Goal: Answer question/provide support: Share knowledge or assist other users

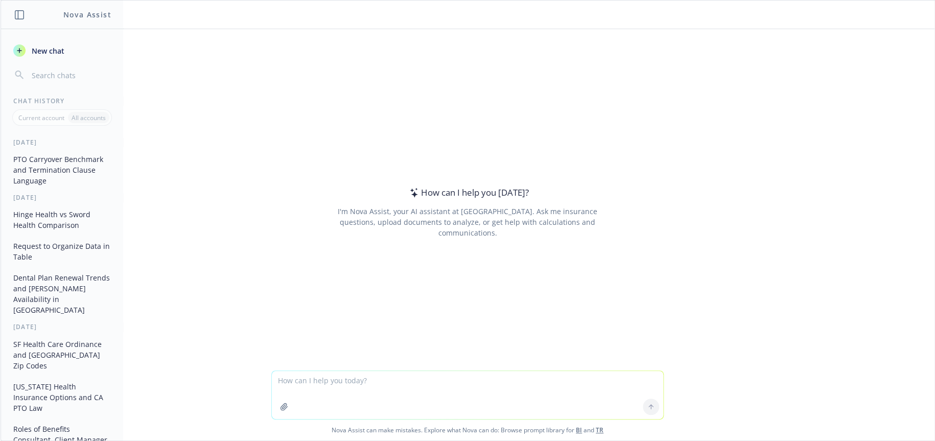
click at [468, 381] on textarea at bounding box center [467, 395] width 391 height 48
paste textarea "LOREM​ ​ ​ ​ ​ ​ ​ ​ ​ ​ ​ ​ ​ ​ ​ ​ Ipsumdolor​ ​ Sitame​ ​ Cons Adipiscinge​ …"
type textarea "lore ipsu dolo sitame cons adip elits doe tempor incidi ut laboreetd? MAGNA​ ​ …"
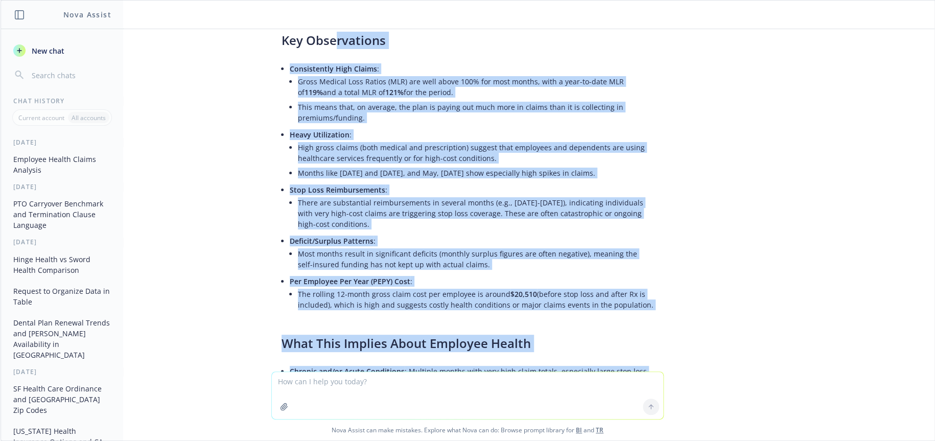
scroll to position [5839, 0]
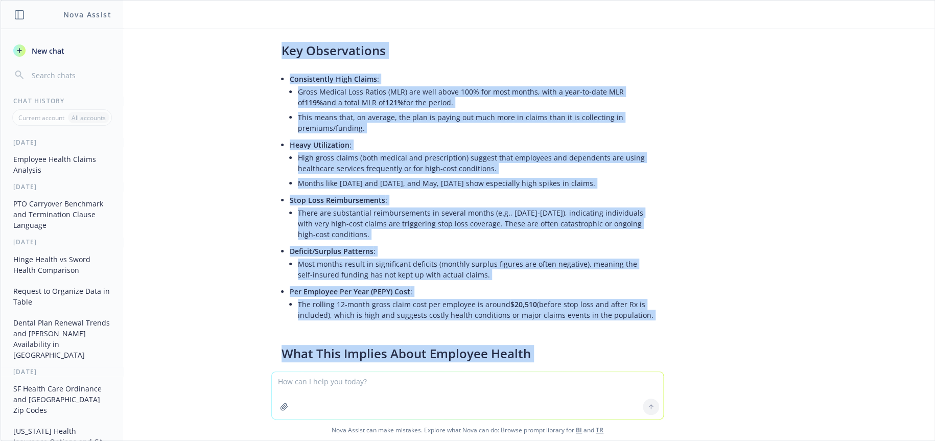
drag, startPoint x: 666, startPoint y: 336, endPoint x: 273, endPoint y: 51, distance: 485.5
click at [273, 51] on div "what does this claims data tell about the health status of employees? TOTAL​ ​ …" at bounding box center [468, 200] width 934 height 342
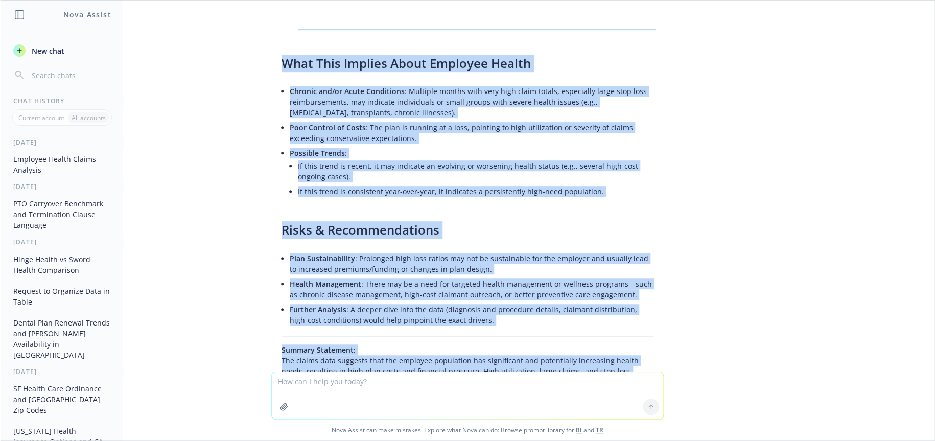
scroll to position [6220, 0]
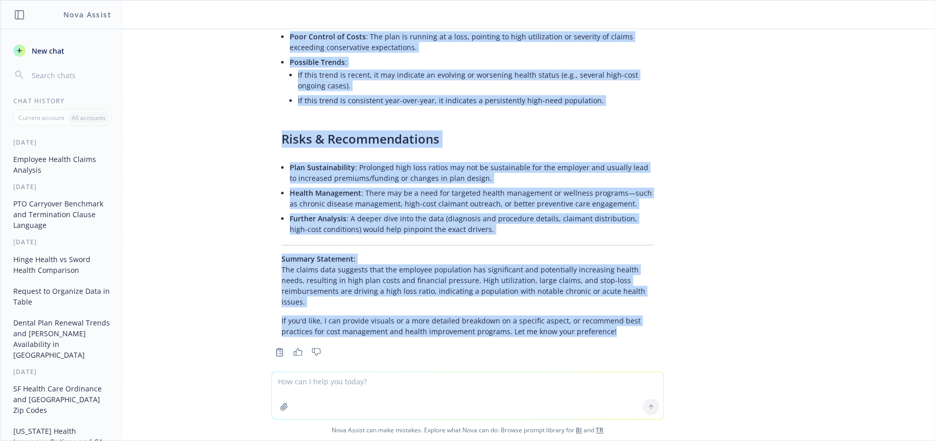
drag, startPoint x: 274, startPoint y: 157, endPoint x: 635, endPoint y: 326, distance: 399.1
copy div "Here's an analysis of what this claims data suggests about the health status of…"
click at [204, 237] on div "what does this claims data tell about the health status of employees? TOTAL​ ​ …" at bounding box center [468, 200] width 934 height 342
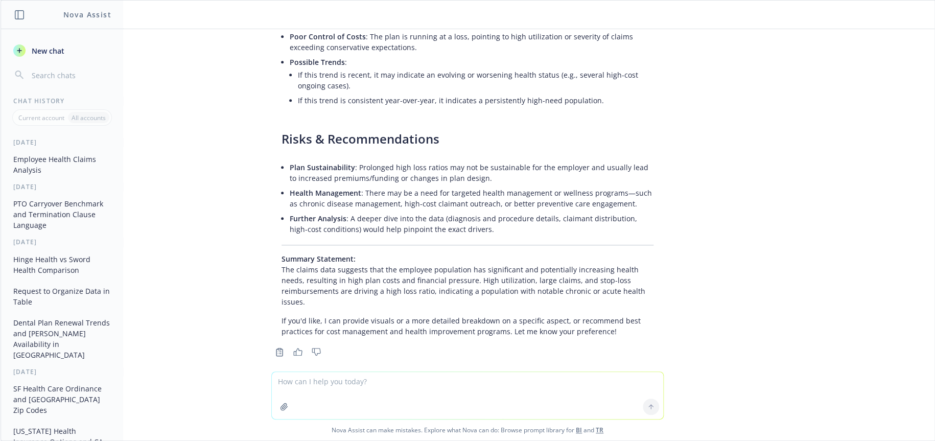
click at [341, 380] on textarea at bounding box center [467, 395] width 391 height 47
type textarea "recommend best practices"
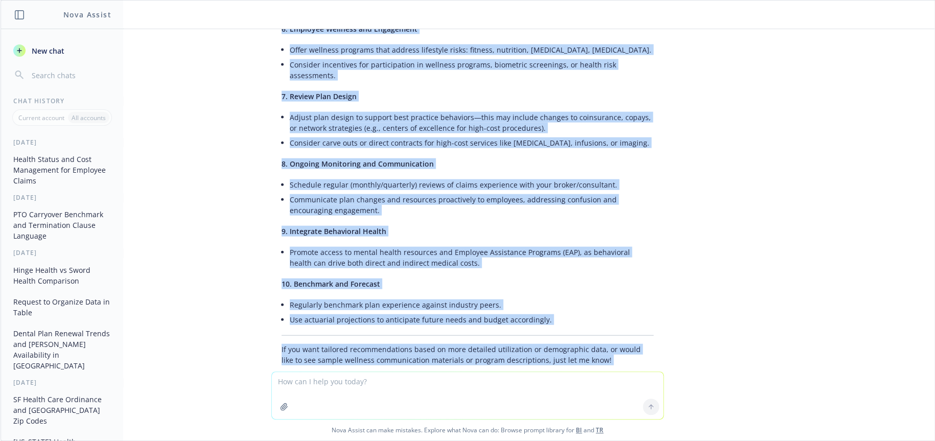
scroll to position [7044, 0]
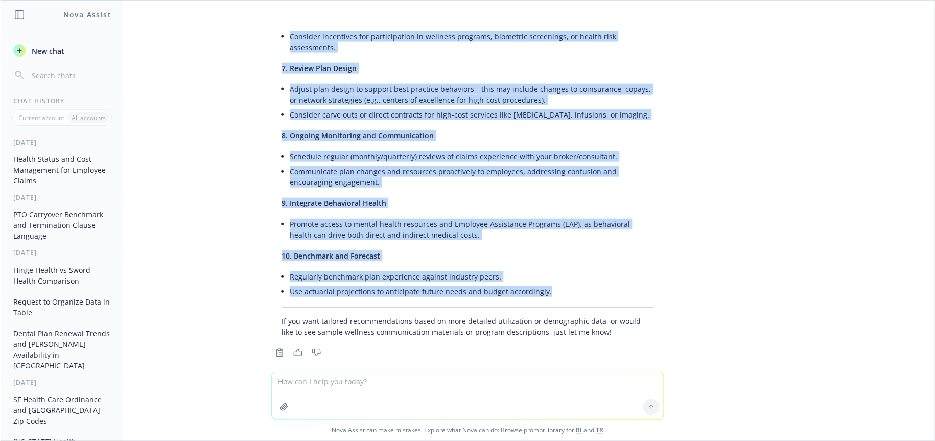
drag, startPoint x: 266, startPoint y: 82, endPoint x: 544, endPoint y: 279, distance: 340.8
copy div "Lorem ip dol sitame cons adipisci—elitsed doei temp incidi, utlab etdolo, mag a…"
